Goal: Task Accomplishment & Management: Use online tool/utility

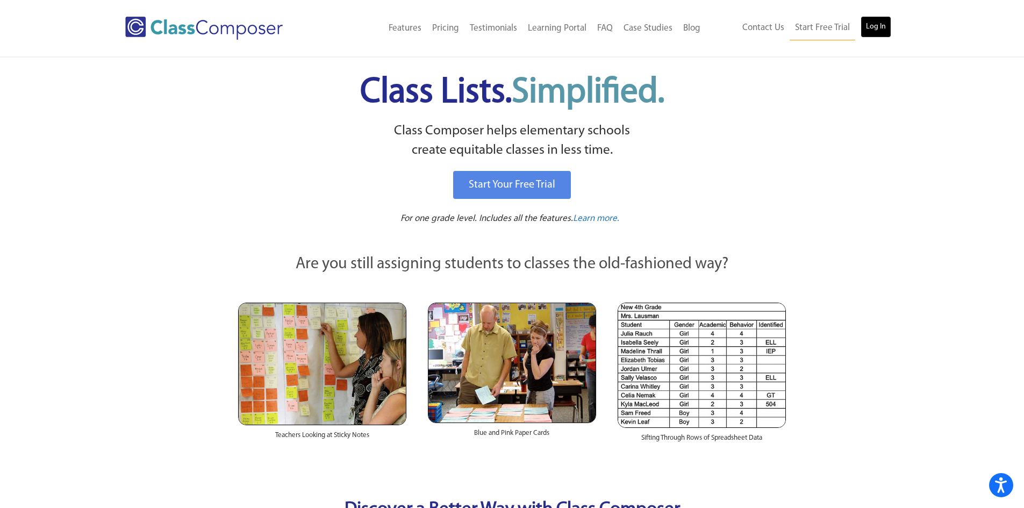
click at [881, 26] on link "Log In" at bounding box center [876, 27] width 31 height 22
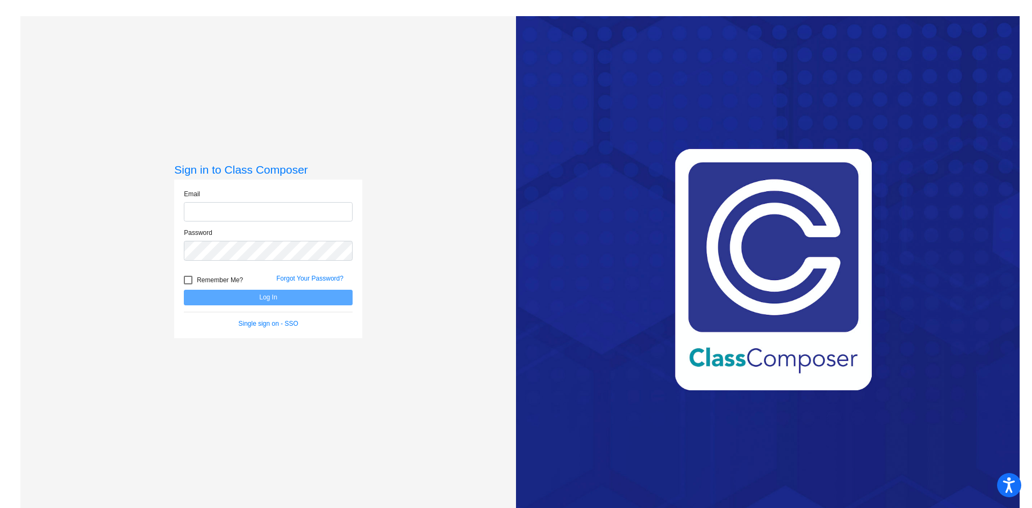
type input "[EMAIL_ADDRESS][DOMAIN_NAME]"
click at [265, 297] on button "Log In" at bounding box center [268, 298] width 169 height 16
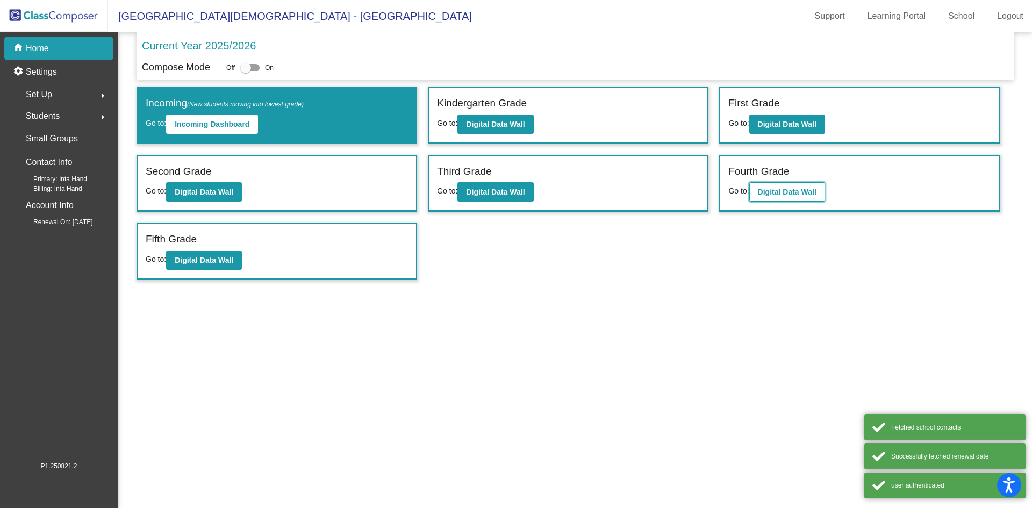
click at [780, 193] on b "Digital Data Wall" at bounding box center [787, 192] width 59 height 9
